Goal: Communication & Community: Answer question/provide support

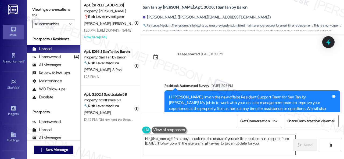
scroll to position [2019, 0]
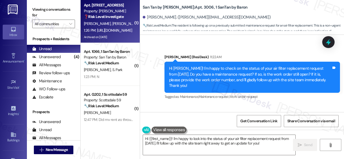
click at [120, 21] on div "[PERSON_NAME] [PERSON_NAME] [PERSON_NAME] [PERSON_NAME]" at bounding box center [108, 23] width 51 height 7
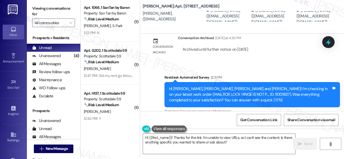
scroll to position [2, 0]
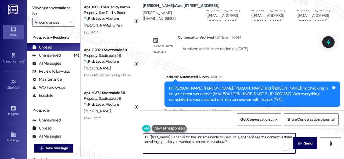
drag, startPoint x: 175, startPoint y: 137, endPoint x: 137, endPoint y: 136, distance: 37.6
click at [137, 136] on div "( 1 ) Apt. 1066, 1 SanTan by Baron Property: San Tan by Baron 🔧 Risk Level: Med…" at bounding box center [212, 77] width 263 height 159
drag, startPoint x: 245, startPoint y: 141, endPoint x: 127, endPoint y: 137, distance: 118.7
click at [127, 137] on div "( 1 ) Apt. 1066, 1 SanTan by Baron Property: San Tan by Baron 🔧 Risk Level: Med…" at bounding box center [212, 77] width 263 height 159
click at [247, 143] on textarea "Hi {{first_name}}! Thanks for the link. I'm unable to view URLs, so I can't see…" at bounding box center [219, 143] width 152 height 20
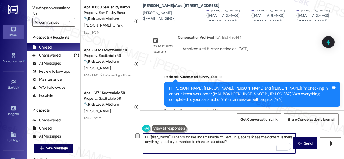
drag, startPoint x: 243, startPoint y: 138, endPoint x: 128, endPoint y: 135, distance: 115.2
click at [128, 135] on div "( 1 ) Apt. 1066, 1 SanTan by Baron Property: San Tan by Baron 🔧 Risk Level: Med…" at bounding box center [212, 77] width 263 height 159
click at [232, 141] on textarea "Hi {{first_name}}! Thanks for the link. I'm unable to view URLs, so I can't see…" at bounding box center [219, 143] width 152 height 20
drag, startPoint x: 240, startPoint y: 143, endPoint x: 131, endPoint y: 135, distance: 109.5
click at [131, 135] on div "( 1 ) Apt. 1066, 1 SanTan by Baron Property: San Tan by Baron 🔧 Risk Level: Med…" at bounding box center [212, 77] width 263 height 159
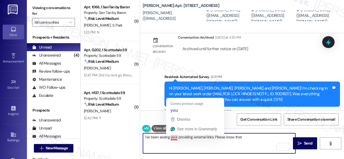
click at [177, 137] on textarea "I've been seeing your providing external links. Please know that" at bounding box center [219, 143] width 152 height 20
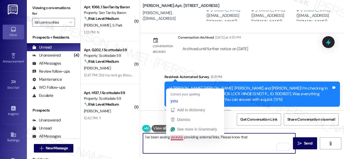
click at [179, 137] on textarea "I've been seeing youryou providing external links. Please know that" at bounding box center [219, 143] width 152 height 20
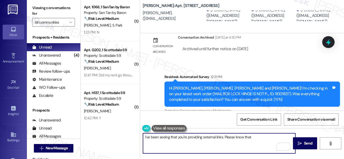
click at [253, 138] on textarea "I've been seeing that you're providing external links. Please know that" at bounding box center [219, 143] width 152 height 20
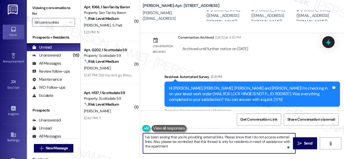
type textarea "I've been seeing that you're providing external links. Please know that I do no…"
drag, startPoint x: 169, startPoint y: 147, endPoint x: 141, endPoint y: 136, distance: 29.5
click at [141, 136] on div "I've been seeing that you're providing external links. Please know that I do no…" at bounding box center [216, 143] width 153 height 21
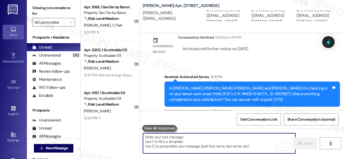
click at [172, 141] on textarea "To enrich screen reader interactions, please activate Accessibility in Grammarl…" at bounding box center [219, 143] width 152 height 20
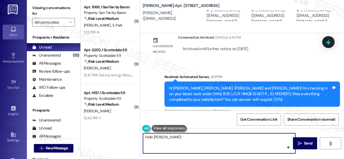
paste textarea "Just a gentle reminder that this thread is only for reporting any issues with y…"
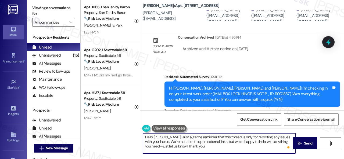
type textarea "Hello [PERSON_NAME]! Just a gentle reminder that this thread is only for report…"
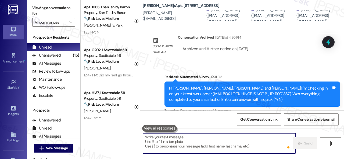
scroll to position [2849, 0]
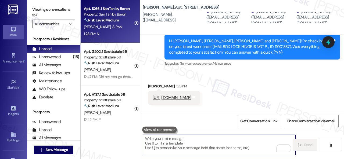
click at [123, 29] on div "E. Shin S. Park" at bounding box center [108, 27] width 51 height 7
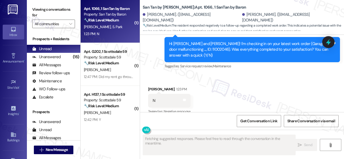
scroll to position [338, 0]
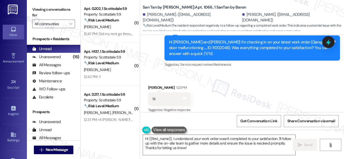
drag, startPoint x: 172, startPoint y: 70, endPoint x: 175, endPoint y: 113, distance: 43.1
click at [172, 73] on div "Received via SMS Shawn Park 1:23 PM N Tags and notes Tagged as: Negative respon…" at bounding box center [242, 95] width 204 height 45
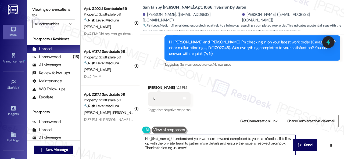
drag, startPoint x: 89, startPoint y: 126, endPoint x: 81, endPoint y: 124, distance: 8.9
click at [81, 124] on div "( 1 ) Apt. G202, 1 Scottsdale 59 Property: Scottsdale 59 🔧 Risk Level: Medium T…" at bounding box center [212, 79] width 263 height 159
paste textarea "I'm sorry that the work order wasn't completed to your satisfaction. Can you pl…"
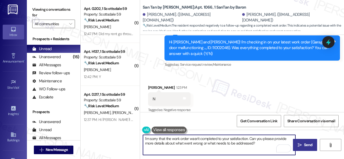
type textarea "I'm sorry that the work order wasn't completed to your satisfaction. Can you pl…"
click at [297, 146] on icon "" at bounding box center [299, 145] width 4 height 4
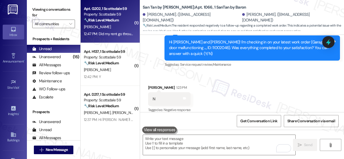
click at [116, 31] on div "12:47 PM: Did my rent go through 12:47 PM: Did my rent go through" at bounding box center [108, 34] width 51 height 7
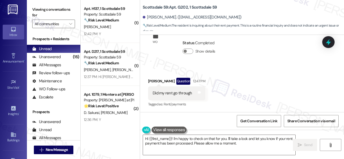
scroll to position [641, 0]
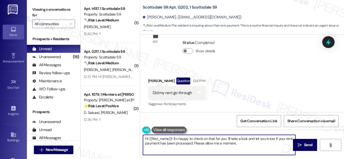
click at [242, 144] on textarea "Hi {{first_name}}! I'm happy to check on that for you. I'll take a look and let…" at bounding box center [219, 145] width 152 height 20
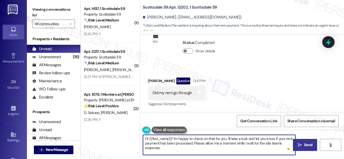
type textarea "Hi {{first_name}}! I'm happy to check on that for you. I'll take a look and let…"
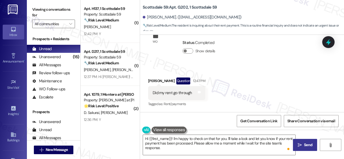
click at [308, 147] on span "Send" at bounding box center [308, 145] width 8 height 6
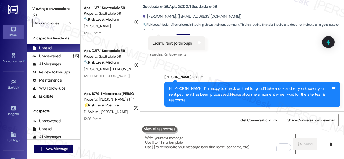
scroll to position [2, 0]
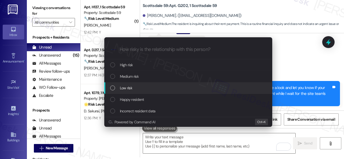
click at [122, 86] on span "Low risk" at bounding box center [126, 88] width 12 height 6
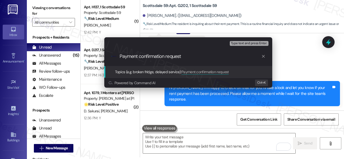
type input "Payment confirmation request."
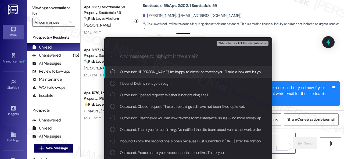
click at [122, 86] on span "Inbound: Did my rent go through" at bounding box center [145, 84] width 50 height 6
click at [226, 45] on span "Ctrl+Enter or click here to submit" at bounding box center [240, 44] width 46 height 4
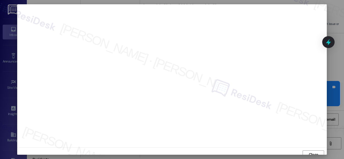
scroll to position [4, 0]
click at [312, 148] on span "Close" at bounding box center [312, 151] width 9 height 6
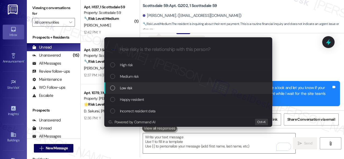
click at [122, 87] on span "Low risk" at bounding box center [126, 88] width 12 height 6
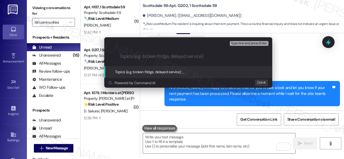
paste input "Payment confirmation request."
type input "Payment confirmation request."
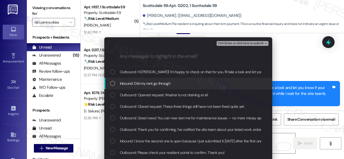
click at [141, 82] on span "Inbound: Did my rent go through" at bounding box center [145, 84] width 50 height 6
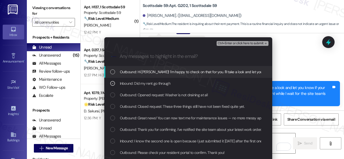
click at [225, 45] on button "Ctrl+Enter or click here to submit" at bounding box center [242, 43] width 52 height 5
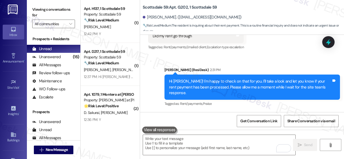
scroll to position [2, 0]
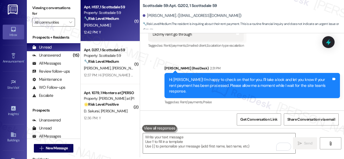
click at [116, 30] on div "12:42 PM: Y 12:42 PM: Y" at bounding box center [108, 32] width 51 height 7
type textarea "Fetching suggested responses. Please feel free to read through the conversation…"
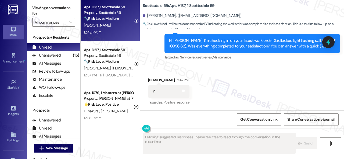
scroll to position [0, 0]
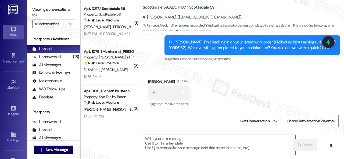
click at [150, 54] on div "Survey, sent via SMS Residesk Automated Survey 12:31 PM Hi Joseph! I'm checking…" at bounding box center [242, 41] width 204 height 51
drag, startPoint x: 153, startPoint y: 140, endPoint x: 156, endPoint y: 138, distance: 4.1
click at [154, 140] on textarea at bounding box center [219, 145] width 152 height 20
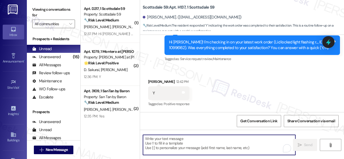
paste textarea "We're glad to hear everything’s taken care of. If your experience at {{property…"
type textarea "We're glad to hear everything’s taken care of. If your experience at {{property…"
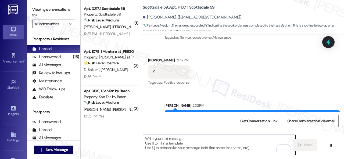
scroll to position [282, 0]
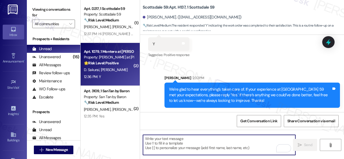
click at [110, 78] on div "12:36 PM: Y 12:36 PM: Y" at bounding box center [108, 77] width 51 height 7
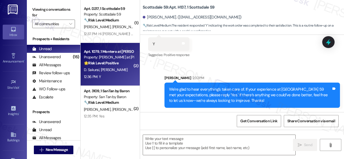
type textarea "Fetching suggested responses. Please feel free to read through the conversation…"
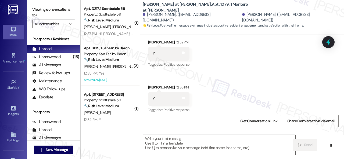
scroll to position [106, 0]
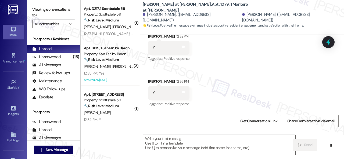
click at [156, 73] on div "Received via SMS Dierdre Sakurai 12:32 PM Y Tags and notes Tagged as: Positive …" at bounding box center [242, 66] width 204 height 91
click at [159, 139] on textarea at bounding box center [219, 145] width 152 height 20
paste textarea "I'm glad you are satisfied with your home. Have you written a review for us bef…"
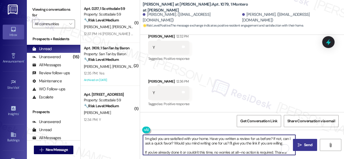
type textarea "I'm glad you are satisfied with your home. Have you written a review for us bef…"
click at [300, 144] on icon "" at bounding box center [299, 145] width 4 height 4
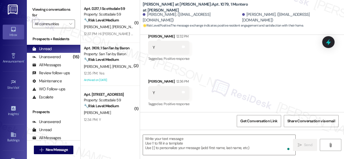
scroll to position [106, 0]
click at [113, 71] on div "12:35 PM: Yes 12:35 PM: Yes" at bounding box center [108, 73] width 51 height 7
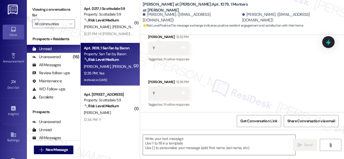
type textarea "Fetching suggested responses. Please feel free to read through the conversation…"
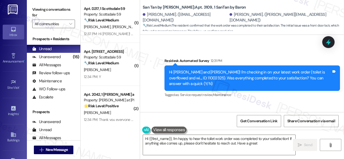
scroll to position [1736, 0]
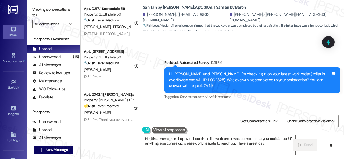
click at [154, 65] on div "Survey, sent via SMS Residesk Automated Survey 12:31 PM Hi Jillian and Robert! …" at bounding box center [242, 76] width 204 height 57
click at [163, 139] on textarea "Hi {{first_name}}, I'm happy to hear the toilet work order was completed to you…" at bounding box center [219, 145] width 152 height 20
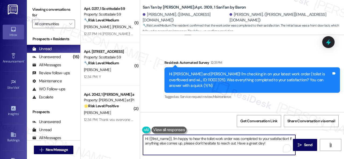
paste textarea "We're glad to hear everything’s taken care of. If your experience at {{property…"
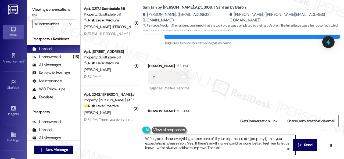
scroll to position [1790, 0]
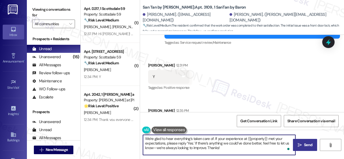
type textarea "We're glad to hear everything’s taken care of. If your experience at {{property…"
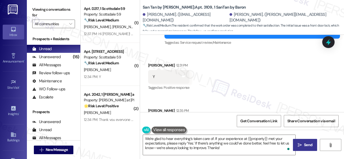
click at [307, 146] on span "Send" at bounding box center [308, 145] width 8 height 6
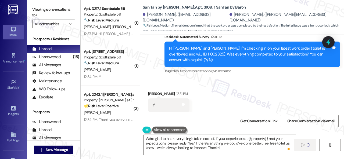
scroll to position [1737, 0]
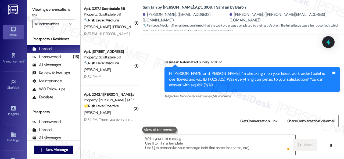
type textarea "Fetching suggested responses. Please feel free to read through the conversation…"
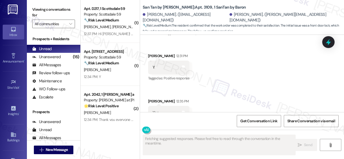
scroll to position [1839, 0]
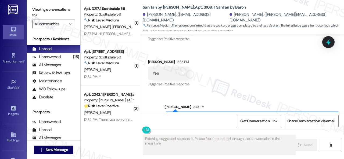
click at [125, 75] on div "12:34 PM: Y 12:34 PM: Y" at bounding box center [108, 77] width 51 height 7
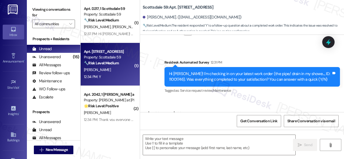
scroll to position [225, 0]
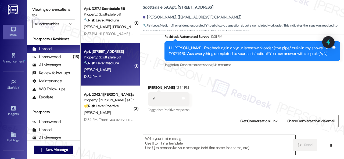
click at [191, 139] on textarea at bounding box center [219, 145] width 152 height 20
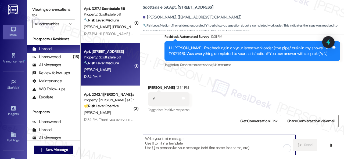
paste textarea "We're glad to hear everything’s taken care of. If your experience at {{property…"
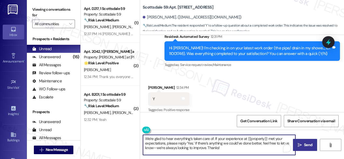
type textarea "We're glad to hear everything’s taken care of. If your experience at {{property…"
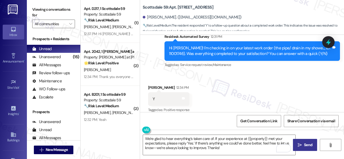
click at [301, 142] on button " Send" at bounding box center [305, 145] width 24 height 12
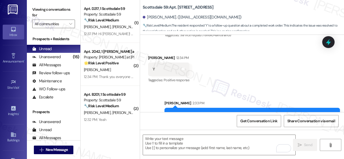
scroll to position [274, 0]
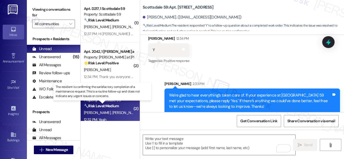
click at [119, 107] on strong "🔧 Risk Level: Medium" at bounding box center [101, 106] width 35 height 5
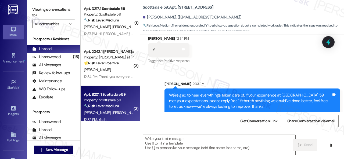
type textarea "Fetching suggested responses. Please feel free to read through the conversation…"
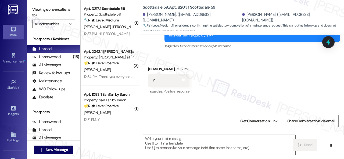
scroll to position [367, 0]
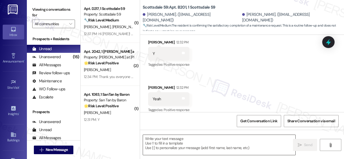
click at [173, 142] on textarea at bounding box center [219, 145] width 152 height 20
paste textarea "We're glad to hear everything’s taken care of. If your experience at {{property…"
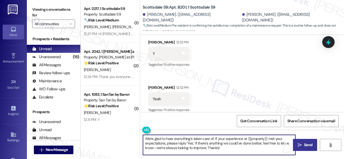
type textarea "We're glad to hear everything’s taken care of. If your experience at {{property…"
click at [297, 145] on icon "" at bounding box center [299, 145] width 4 height 4
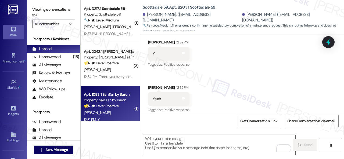
click at [119, 113] on div "B. Ahmad" at bounding box center [108, 113] width 51 height 7
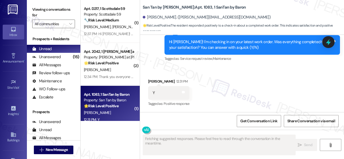
scroll to position [286, 0]
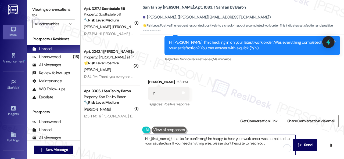
drag, startPoint x: 270, startPoint y: 143, endPoint x: 126, endPoint y: 134, distance: 143.7
click at [123, 135] on div "( 1 ) Apt. D217, 1 Scottsdale 59 Property: Scottsdale 59 🔧 Risk Level: Medium T…" at bounding box center [212, 79] width 263 height 159
paste textarea "We're glad to hear everything’s taken care of. If your experience at {{property…"
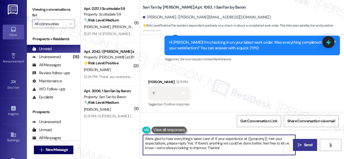
type textarea "We're glad to hear everything’s taken care of. If your experience at {{property…"
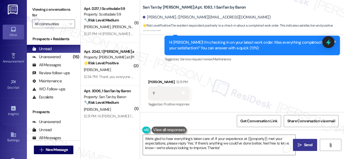
click at [297, 144] on icon "" at bounding box center [299, 145] width 4 height 4
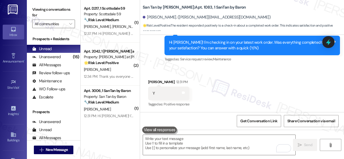
scroll to position [0, 0]
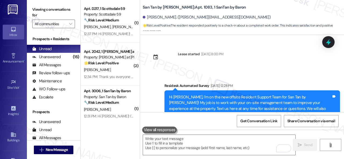
click at [129, 24] on div "[PERSON_NAME] [PERSON_NAME]" at bounding box center [108, 27] width 51 height 7
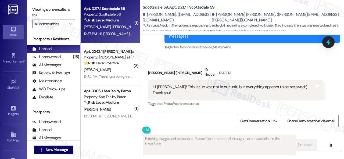
scroll to position [77, 0]
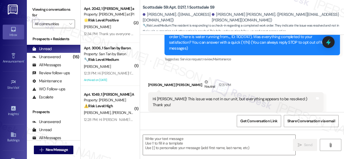
click at [162, 67] on div "Received via SMS [PERSON_NAME] [PERSON_NAME] Neutral 12:37 PM Hi [PERSON_NAME]!…" at bounding box center [242, 95] width 204 height 57
click at [161, 143] on textarea at bounding box center [219, 145] width 152 height 20
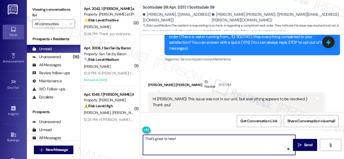
paste textarea "Thanks for your feedback. We appreciate it. Enjoy your day!"
type textarea "That's great to hear! Thanks for your feedback. We appreciate it. Enjoy your da…"
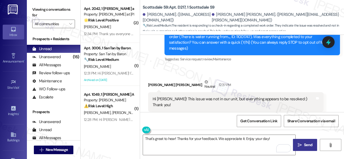
click at [305, 143] on span "Send" at bounding box center [308, 145] width 8 height 6
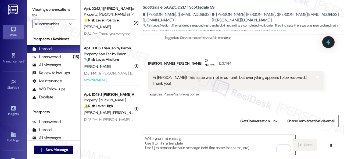
scroll to position [115, 0]
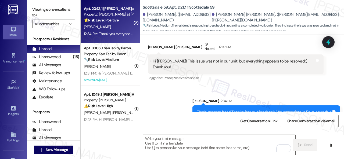
click at [121, 28] on div "[PERSON_NAME]" at bounding box center [108, 27] width 51 height 7
type textarea "Fetching suggested responses. Please feel free to read through the conversation…"
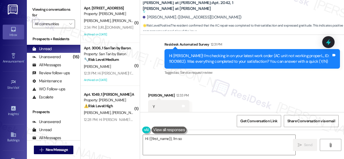
scroll to position [1094, 0]
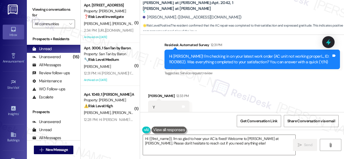
click at [153, 66] on div "Survey, sent via SMS Residesk Automated Survey 12:31 PM Hi [PERSON_NAME]! I'm c…" at bounding box center [242, 55] width 204 height 51
click at [168, 144] on textarea "Hi {{first_name}}, I'm so glad to hear your AC is fixed! Welcome to [PERSON_NAM…" at bounding box center [219, 145] width 152 height 20
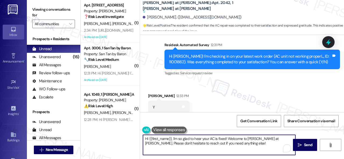
paste textarea "We're glad to hear everything’s taken care of. If your experience at {{property…"
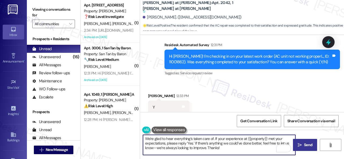
type textarea "We're glad to hear everything’s taken care of. If your experience at {{property…"
click at [306, 144] on span "Send" at bounding box center [308, 145] width 8 height 6
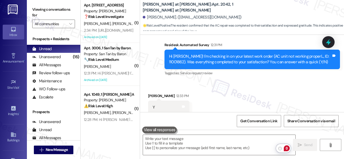
scroll to position [1134, 0]
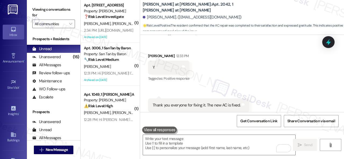
click at [140, 22] on span "[PERSON_NAME]" at bounding box center [154, 23] width 28 height 5
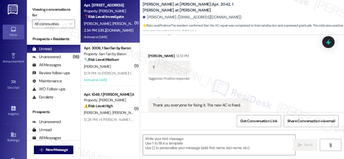
type textarea "Fetching suggested responses. Please feel free to read through the conversation…"
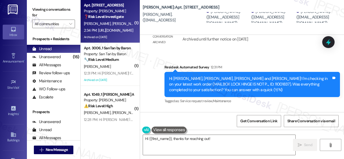
scroll to position [2894, 0]
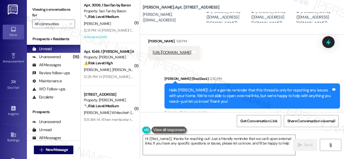
type textarea "Hi {{first_name}}, thanks for reaching out! Just a friendly reminder that we ca…"
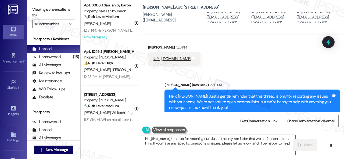
scroll to position [2894, 0]
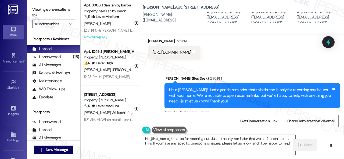
click at [249, 120] on div "Received via SMS [PERSON_NAME] 2:34 PM [URL][DOMAIN_NAME] Tags and notes" at bounding box center [242, 138] width 204 height 37
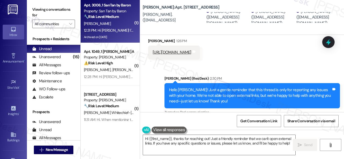
click at [116, 24] on div "[PERSON_NAME]" at bounding box center [108, 23] width 51 height 7
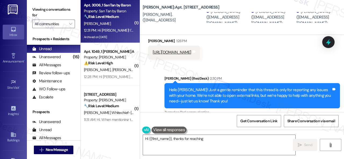
type textarea "Hi {{first_name}}, thanks for reaching"
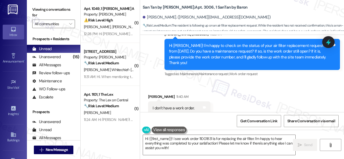
scroll to position [1934, 0]
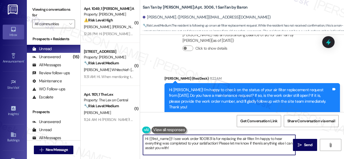
drag, startPoint x: 178, startPoint y: 149, endPoint x: 113, endPoint y: 134, distance: 66.2
click at [113, 134] on div "( 1 ) Apt. 1049, 1 [PERSON_NAME] Apts LLC Property: [PERSON_NAME] ⚠️ Risk Level…" at bounding box center [212, 79] width 263 height 159
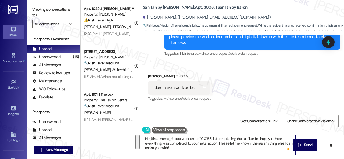
scroll to position [2015, 0]
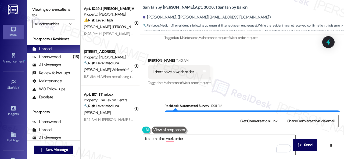
drag, startPoint x: 308, startPoint y: 87, endPoint x: 322, endPoint y: 88, distance: 13.5
click at [322, 115] on div "Hi [PERSON_NAME]! I'm checking in on your latest work order (request for replac…" at bounding box center [250, 121] width 162 height 12
copy div "11001831"
click at [190, 139] on textarea "It seems that work order" at bounding box center [219, 145] width 152 height 20
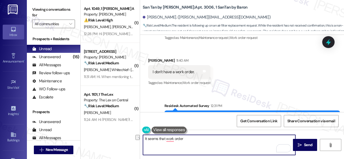
drag, startPoint x: 190, startPoint y: 139, endPoint x: 179, endPoint y: 139, distance: 10.7
click at [166, 140] on textarea "It seems that work order" at bounding box center [219, 145] width 152 height 20
paste textarea "11001831"
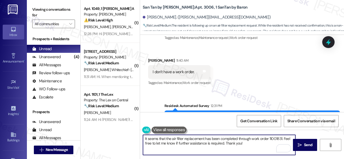
click at [244, 144] on textarea "It seems that the air filter replacement has been completed through work order …" at bounding box center [219, 145] width 152 height 20
type textarea "It seems that the air filter replacement has been completed through work order …"
click at [304, 143] on span "Send" at bounding box center [308, 145] width 8 height 6
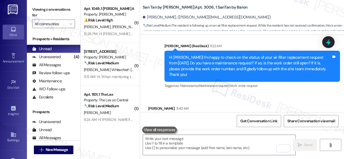
scroll to position [1963, 0]
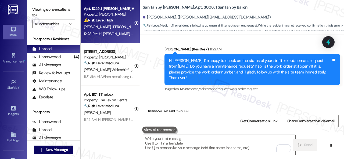
click at [123, 25] on div "[PERSON_NAME] [PERSON_NAME]" at bounding box center [108, 27] width 51 height 7
type textarea "Fetching suggested responses. Please feel free to read through the conversation…"
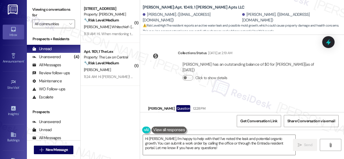
scroll to position [2509, 0]
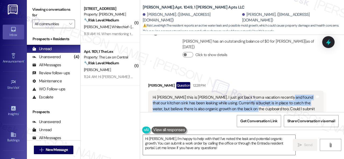
drag, startPoint x: 280, startPoint y: 72, endPoint x: 242, endPoint y: 86, distance: 40.0
click at [242, 95] on div "Hi [PERSON_NAME] this is [PERSON_NAME]. I just got back from a vacation recentl…" at bounding box center [233, 109] width 162 height 29
copy div "ur kitchen sink has been leaking while using. Currently a bucket is in place to…"
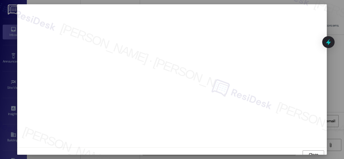
scroll to position [4, 0]
click at [314, 153] on span "Close" at bounding box center [312, 151] width 9 height 6
click at [305, 151] on button "Close" at bounding box center [312, 151] width 21 height 9
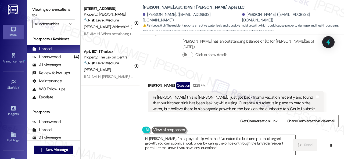
click at [255, 82] on div "[PERSON_NAME] Question 12:28 PM" at bounding box center [235, 86] width 175 height 9
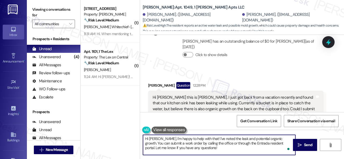
drag, startPoint x: 273, startPoint y: 138, endPoint x: 243, endPoint y: 150, distance: 31.6
click at [243, 150] on textarea "Hi [PERSON_NAME], I'm happy to help with that! I've noted the leak and potentia…" at bounding box center [219, 145] width 152 height 20
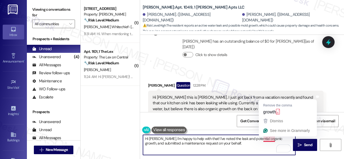
drag, startPoint x: 270, startPoint y: 140, endPoint x: 271, endPoint y: 128, distance: 12.4
click at [270, 140] on textarea "Hi [PERSON_NAME], I'm happy to help with that! I've noted the leak and potentia…" at bounding box center [219, 145] width 152 height 20
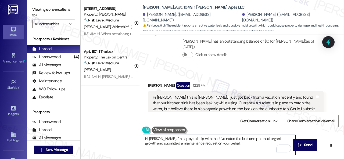
click at [250, 143] on textarea "Hi [PERSON_NAME], I'm happy to help with that! I've noted the leak and potentia…" at bounding box center [219, 145] width 152 height 20
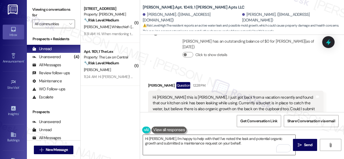
click at [241, 144] on textarea "Hi [PERSON_NAME], I'm happy to help with that! I've noted the leak and potentia…" at bounding box center [219, 145] width 152 height 20
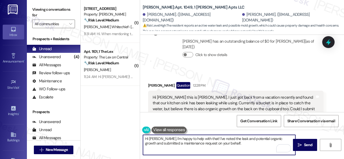
paste textarea "Please let me know if you have an update or need anything else."
drag, startPoint x: 163, startPoint y: 137, endPoint x: 199, endPoint y: 137, distance: 35.7
click at [199, 137] on textarea "Hi [PERSON_NAME], I'm happy to help with that! I've noted the leak and potentia…" at bounding box center [219, 145] width 152 height 20
click at [195, 139] on textarea "Hi [PERSON_NAME], I'm happy to help with that! I've noted the leak and potentia…" at bounding box center [219, 145] width 152 height 20
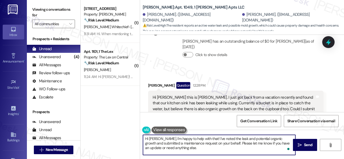
click at [195, 139] on textarea "Hi [PERSON_NAME], I'm happy to help with that! I've noted the leak and potentia…" at bounding box center [219, 145] width 152 height 20
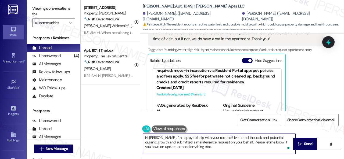
scroll to position [2, 0]
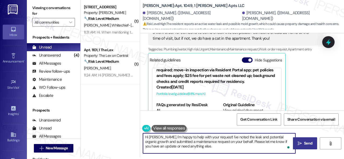
type textarea "Hi [PERSON_NAME], I'm happy to help with your request! I've noted the leak and …"
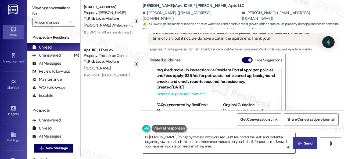
click at [300, 141] on span " Send" at bounding box center [304, 144] width 17 height 6
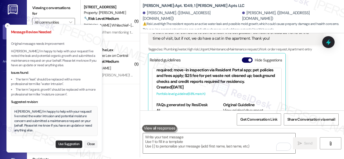
click at [60, 145] on button "Use Suggestion" at bounding box center [69, 145] width 27 height 8
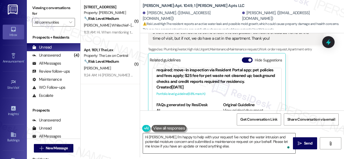
click at [253, 137] on textarea "Hi [PERSON_NAME], I'm happy to help with your request! I've noted the water int…" at bounding box center [219, 143] width 152 height 20
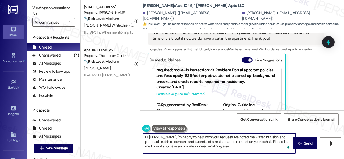
click at [253, 137] on textarea "Hi [PERSON_NAME], I'm happy to help with your request! I've noted the water int…" at bounding box center [219, 143] width 152 height 20
click at [235, 136] on textarea "Hi [PERSON_NAME], I'm happy to help with your request! I've noted the water int…" at bounding box center [219, 143] width 152 height 20
drag, startPoint x: 235, startPoint y: 136, endPoint x: 259, endPoint y: 136, distance: 23.4
click at [259, 136] on textarea "Hi [PERSON_NAME], I'm happy to help with your request! I've noted the water int…" at bounding box center [219, 143] width 152 height 20
drag, startPoint x: 212, startPoint y: 147, endPoint x: 121, endPoint y: 126, distance: 93.3
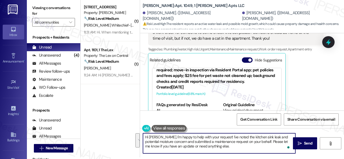
click at [121, 126] on div "( 1 ) Apt. 135, 1 Merino Apts LLLP Property: [PERSON_NAME] 🔧 Risk Level: Medium…" at bounding box center [212, 77] width 263 height 159
click at [224, 149] on textarea "Hi [PERSON_NAME], I'm happy to help with your request! I've noted the kitchen s…" at bounding box center [219, 143] width 152 height 20
type textarea "Hi [PERSON_NAME], I'm happy to help with your request! I've noted the kitchen s…"
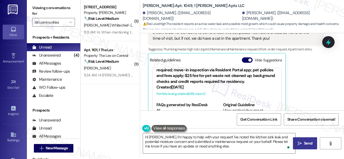
click at [310, 144] on span "Send" at bounding box center [308, 144] width 8 height 6
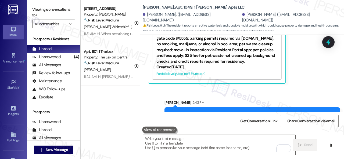
scroll to position [2638, 0]
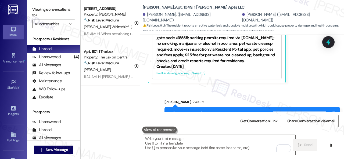
drag, startPoint x: 265, startPoint y: 89, endPoint x: 197, endPoint y: 94, distance: 68.4
click at [197, 111] on div "Hi [PERSON_NAME], I'm happy to help with your request! I've noted the kitchen s…" at bounding box center [250, 119] width 162 height 17
click at [274, 111] on div "Hi [PERSON_NAME], I'm happy to help with your request! I've noted the kitchen s…" at bounding box center [250, 119] width 162 height 17
drag, startPoint x: 267, startPoint y: 88, endPoint x: 197, endPoint y: 93, distance: 69.7
click at [197, 111] on div "Hi [PERSON_NAME], I'm happy to help with your request! I've noted the kitchen s…" at bounding box center [250, 119] width 162 height 17
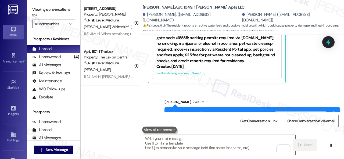
copy div "itchen sink leak and potential moisture concern"
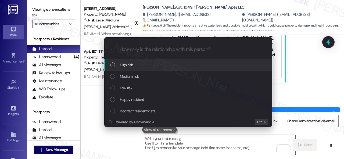
click at [121, 67] on span "High risk" at bounding box center [126, 65] width 13 height 6
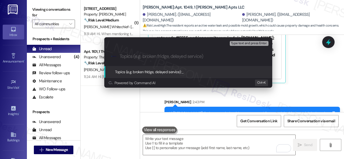
paste input "New work order/s submitted - Kitchen sink leak and potential moisture concern"
type input "New work order/s submitted - Kitchen sink leak and potential moisture concern"
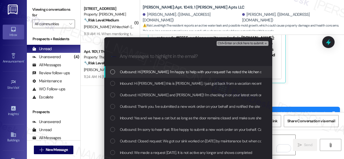
scroll to position [0, 0]
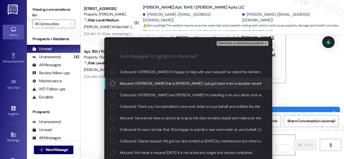
click at [159, 87] on div "Inbound: Hi [PERSON_NAME] this is [PERSON_NAME]. I just got back from a vacatio…" at bounding box center [188, 84] width 168 height 12
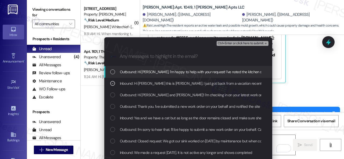
click at [235, 44] on span "Ctrl+Enter or click here to submit" at bounding box center [240, 44] width 46 height 4
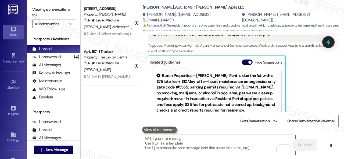
scroll to position [2652, 0]
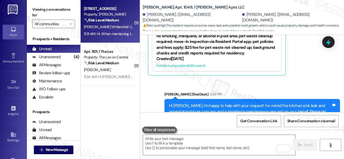
click at [122, 27] on div "[PERSON_NAME] Whitechief-[PERSON_NAME]" at bounding box center [108, 27] width 51 height 7
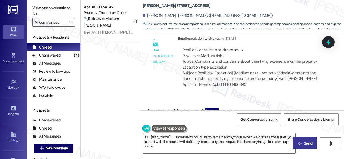
scroll to position [628, 0]
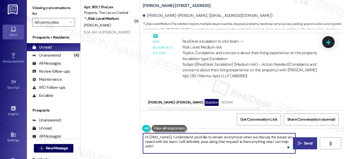
drag, startPoint x: 245, startPoint y: 142, endPoint x: 248, endPoint y: 148, distance: 6.6
click at [248, 148] on textarea "Hi {{first_name}}, I understand you'd like to remain anonymous when we discuss …" at bounding box center [219, 143] width 152 height 20
click at [200, 142] on textarea "Hi {{first_name}}, I understand you'd like to remain anonymous when we discuss …" at bounding box center [219, 143] width 152 height 20
drag, startPoint x: 172, startPoint y: 137, endPoint x: 133, endPoint y: 138, distance: 39.2
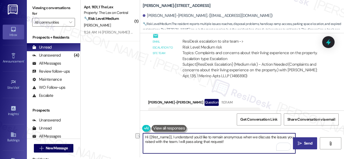
click at [133, 138] on div "( 1 ) Apt. 1101, 1 The Lex Property: The Lex on Central 🔧 Risk Level: Medium Th…" at bounding box center [212, 77] width 263 height 159
click at [206, 140] on textarea "I understand you'd like to remain anonymous when we discuss the issues you rais…" at bounding box center [219, 143] width 152 height 20
type textarea "I understand you'd like to remain anonymous when we discuss the issues you rais…"
click at [308, 143] on span "Send" at bounding box center [308, 144] width 8 height 6
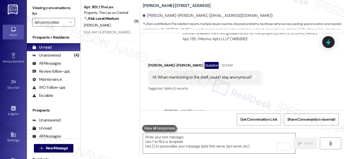
scroll to position [671, 0]
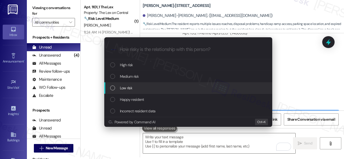
click at [126, 86] on span "Low risk" at bounding box center [126, 88] width 12 height 6
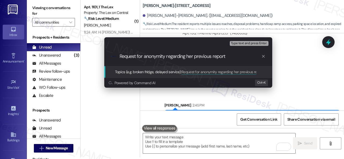
type input "Request for anonymity regarding her previous report."
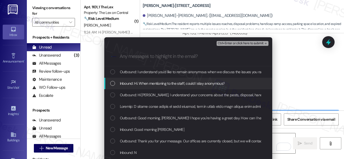
click at [192, 81] on span "Inbound: Hi. When mentioning to the staff, could I stay anonymous?" at bounding box center [172, 84] width 105 height 6
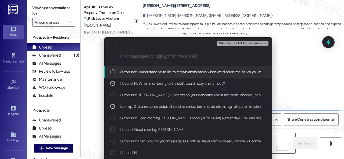
click at [231, 42] on span "Ctrl+Enter or click here to submit" at bounding box center [240, 44] width 46 height 4
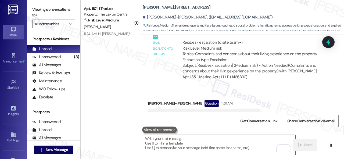
scroll to position [627, 0]
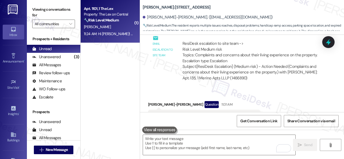
click at [125, 24] on div "[PERSON_NAME]" at bounding box center [108, 27] width 51 height 7
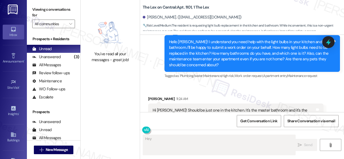
scroll to position [160, 0]
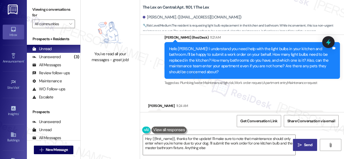
type textarea "Hey {{first_name}}, thanks for the update! I'll make sure to note that maintena…"
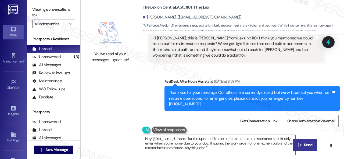
scroll to position [52, 0]
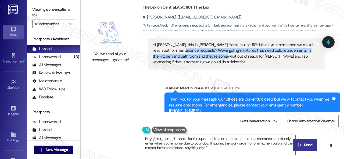
drag, startPoint x: 192, startPoint y: 49, endPoint x: 227, endPoint y: 57, distance: 35.8
click at [227, 57] on div "Hi [PERSON_NAME], this is [PERSON_NAME] from Lex unit 1101. I think you mention…" at bounding box center [233, 53] width 162 height 23
copy div "We've got light fixtures that need bulb replacements in the kitchen and bathroo…"
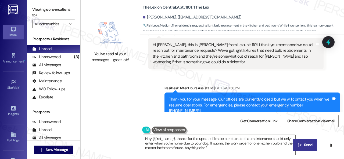
click at [242, 56] on div "Hi [PERSON_NAME], this is [PERSON_NAME] from Lex unit 1101. I think you mention…" at bounding box center [233, 53] width 162 height 23
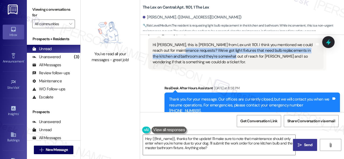
drag, startPoint x: 193, startPoint y: 50, endPoint x: 234, endPoint y: 57, distance: 41.0
click at [234, 57] on div "Hi [PERSON_NAME], this is [PERSON_NAME] from Lex unit 1101. I think you mention…" at bounding box center [233, 53] width 162 height 23
copy div "We've got light fixtures that need bulb replacements in the kitchen and bathroo…"
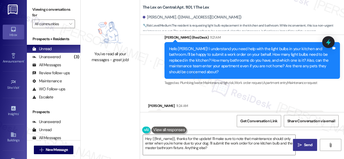
scroll to position [213, 0]
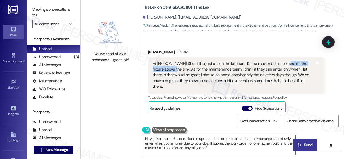
drag, startPoint x: 278, startPoint y: 57, endPoint x: 166, endPoint y: 65, distance: 112.4
click at [166, 65] on div "Hi [PERSON_NAME]! Should be just one in the kitchen. It's the master bathroom a…" at bounding box center [233, 75] width 162 height 29
copy div "the fixture above the sink."
click at [328, 96] on div "Received via SMS [PERSON_NAME] 11:24 AM Hi [PERSON_NAME]! Should be just one in…" at bounding box center [242, 110] width 204 height 146
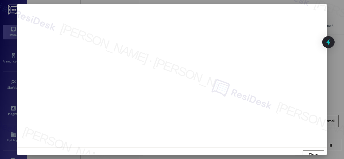
scroll to position [4, 0]
click at [308, 152] on span "Close" at bounding box center [313, 155] width 12 height 8
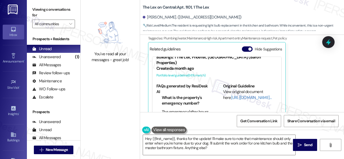
click at [299, 72] on div "[PERSON_NAME] 11:24 AM Hi [PERSON_NAME]! Should be just one in the kitchen. It'…" at bounding box center [235, 55] width 175 height 130
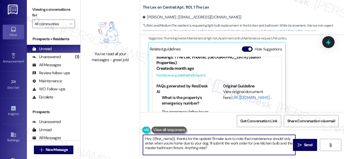
drag, startPoint x: 217, startPoint y: 147, endPoint x: 107, endPoint y: 124, distance: 111.8
click at [107, 124] on div "You've read all your messages - great job! The Lex on Central: Apt. 1101, 1 The…" at bounding box center [212, 79] width 263 height 159
paste textarea "Thank you. I've submitted a work order on your behalf and notified the site tea…"
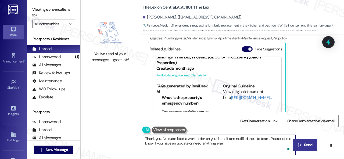
type textarea "Thank you. I've submitted a work order on your behalf and notified the site tea…"
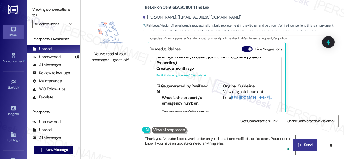
click at [305, 144] on span "Send" at bounding box center [308, 145] width 8 height 6
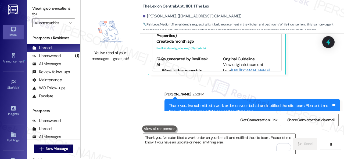
scroll to position [2, 0]
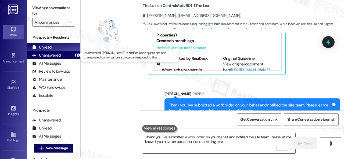
click at [41, 53] on div "Unanswered" at bounding box center [46, 56] width 28 height 6
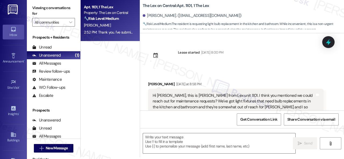
scroll to position [0, 0]
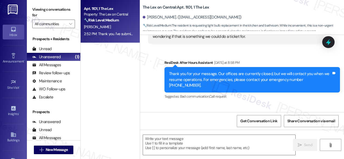
type textarea "Fetching suggested responses. Please feel free to read through the conversation…"
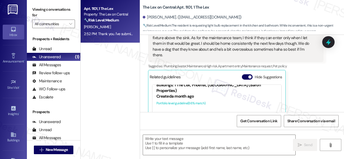
scroll to position [324, 0]
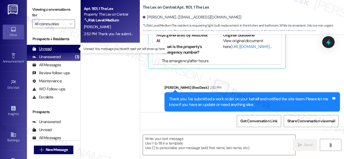
click at [43, 47] on div "Unread" at bounding box center [41, 49] width 19 height 6
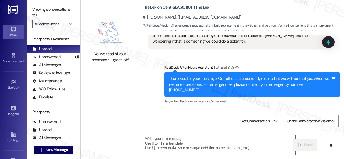
type textarea "Fetching suggested responses. Please feel free to read through the conversation…"
